Goal: Find contact information: Find contact information

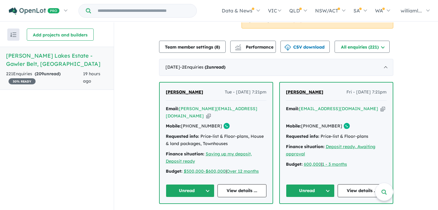
scroll to position [163, 0]
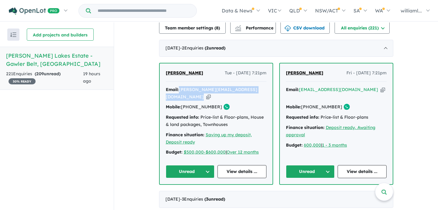
drag, startPoint x: 178, startPoint y: 81, endPoint x: 244, endPoint y: 86, distance: 66.2
click at [244, 86] on div "Email: melissa.brown180399@gmail.com Copied!" at bounding box center [216, 93] width 101 height 15
copy div "melissa.brown180399@gmail.com Copied!"
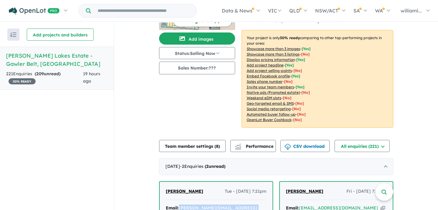
scroll to position [0, 0]
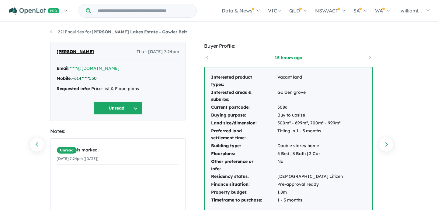
click at [84, 79] on link "+614*****550" at bounding box center [84, 78] width 25 height 5
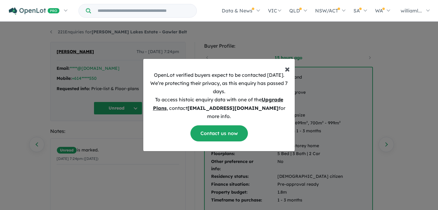
click at [288, 74] on span "×" at bounding box center [287, 69] width 5 height 12
